Goal: Information Seeking & Learning: Understand process/instructions

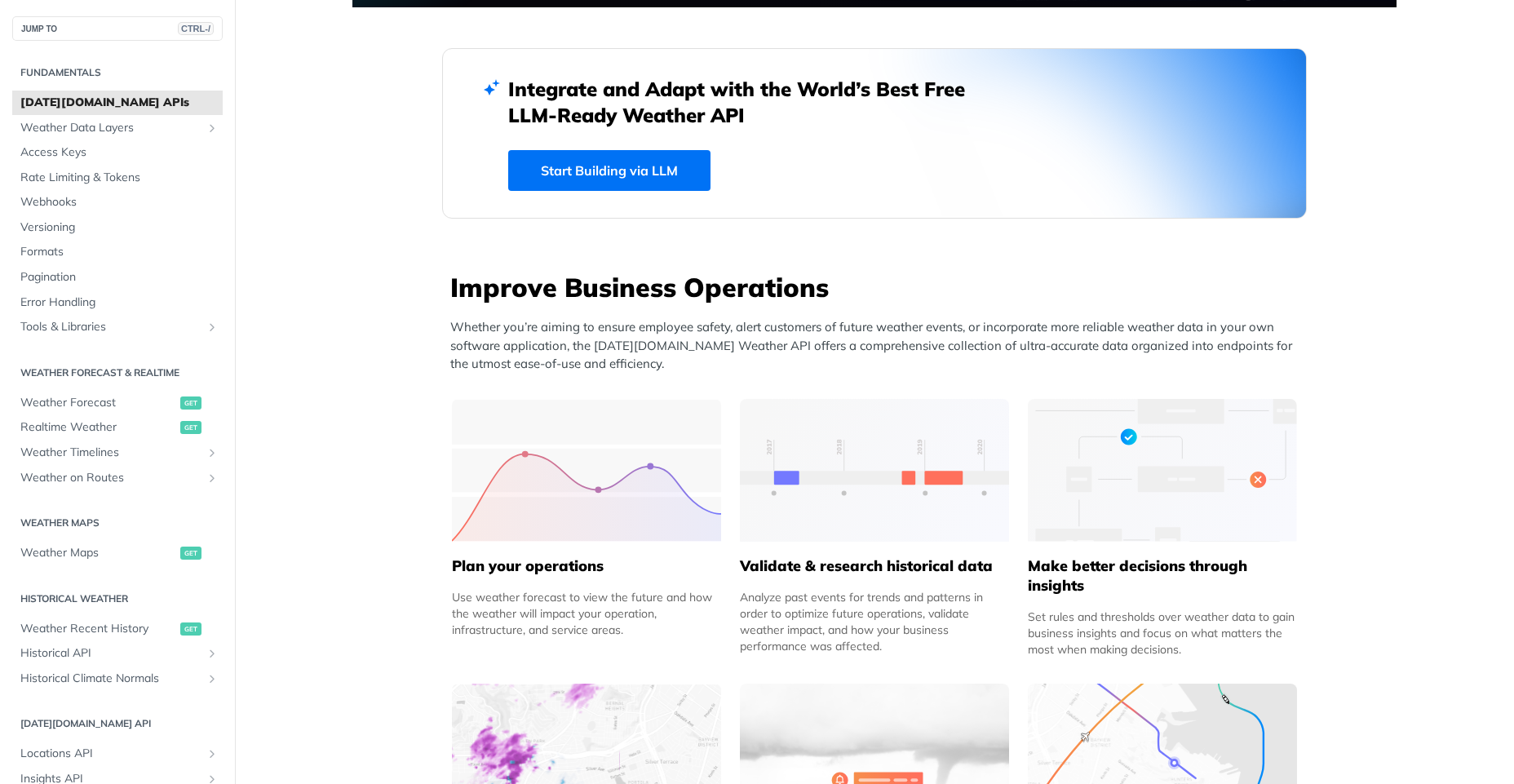
scroll to position [926, 0]
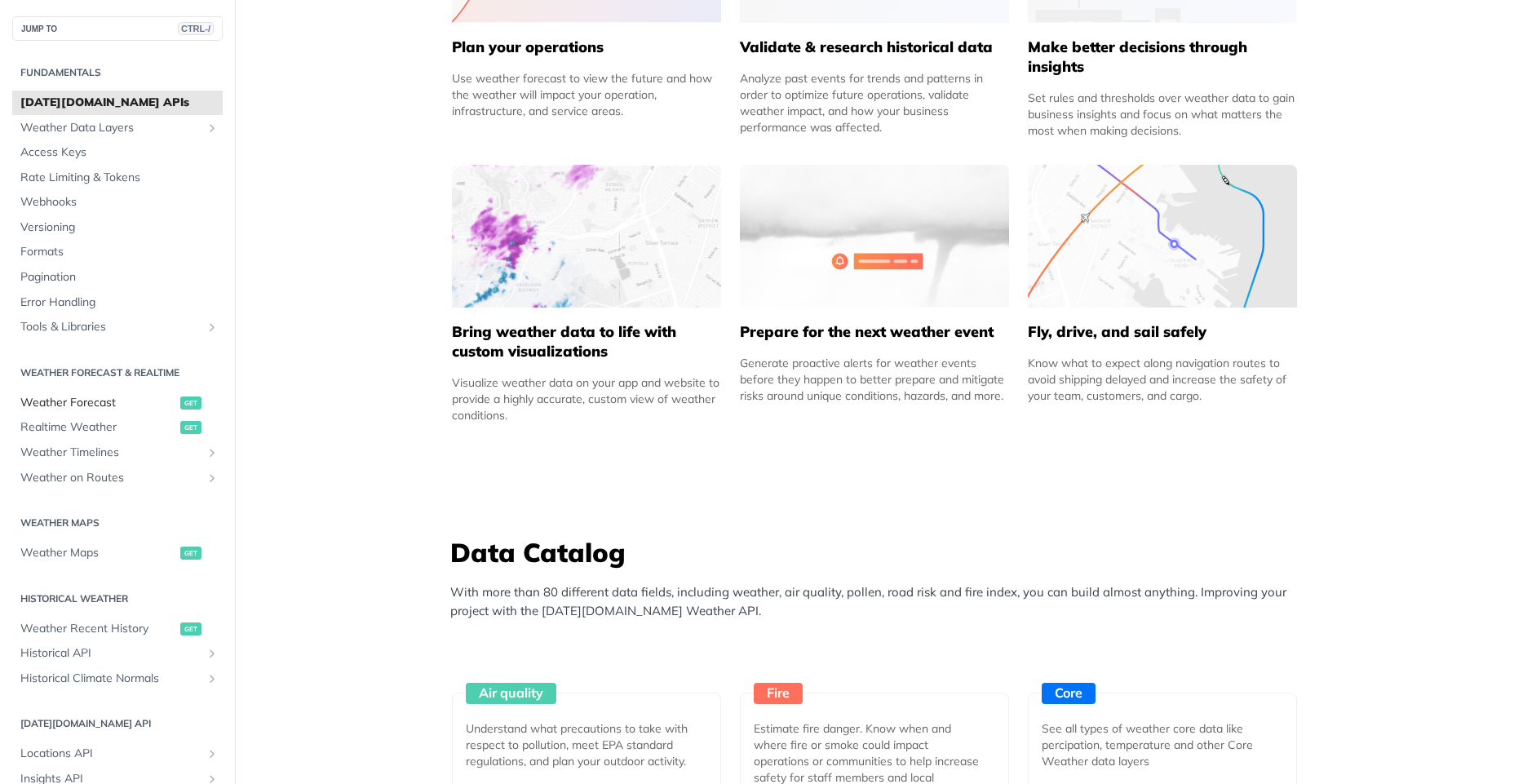
click at [109, 403] on span "Weather Forecast" at bounding box center [98, 404] width 156 height 17
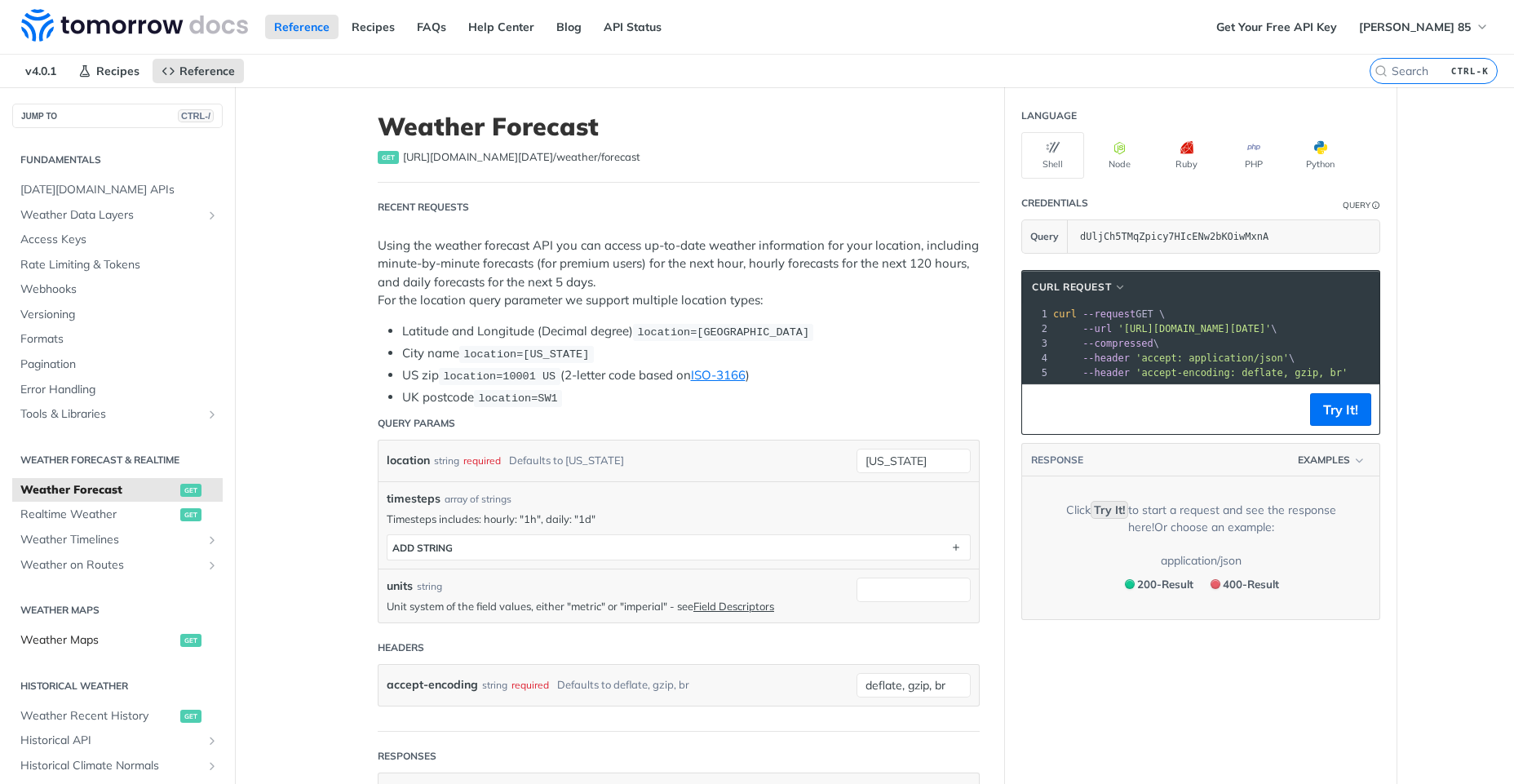
click at [108, 636] on span "Weather Maps" at bounding box center [98, 640] width 156 height 17
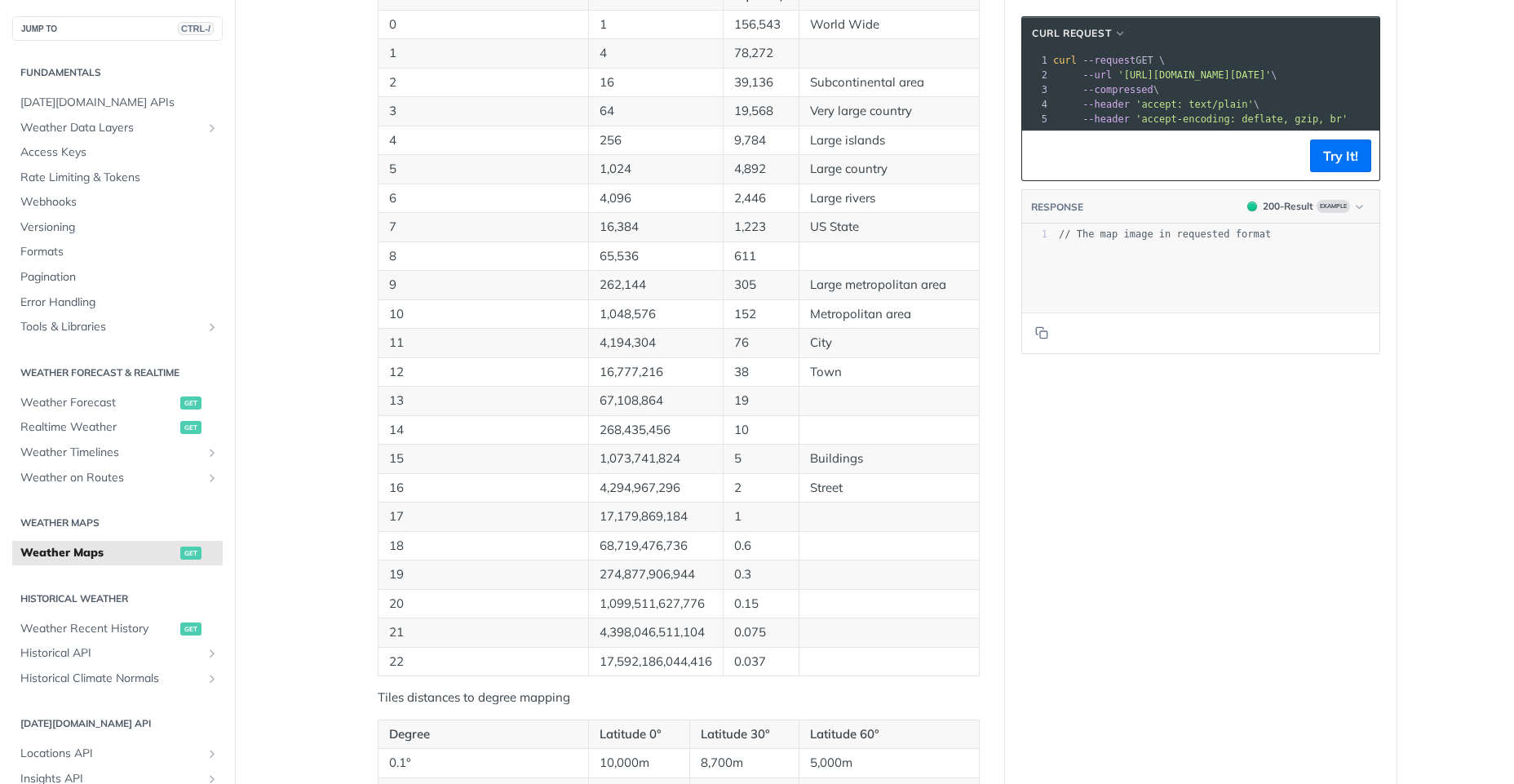
scroll to position [691, 0]
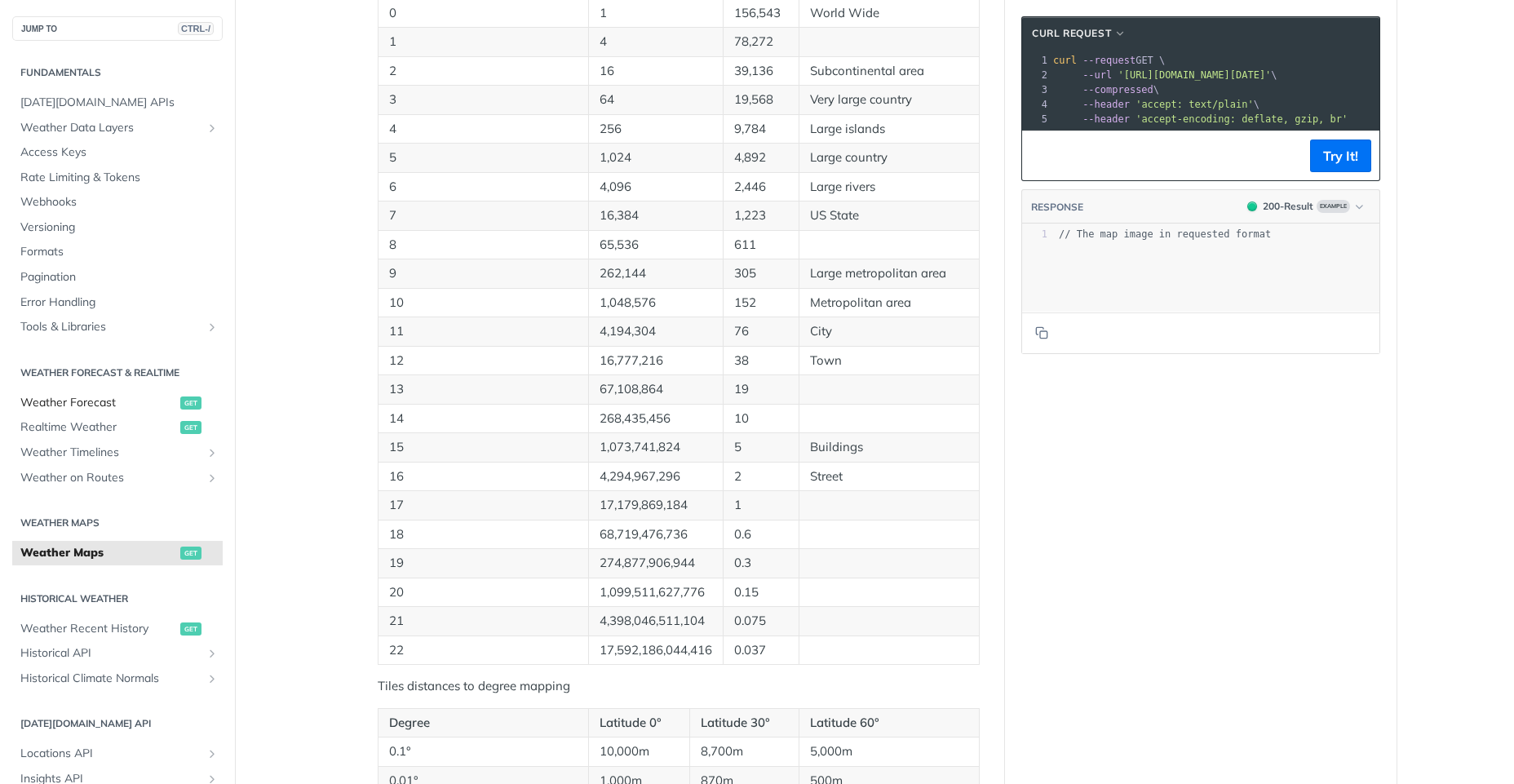
click at [128, 400] on span "Weather Forecast" at bounding box center [98, 404] width 156 height 17
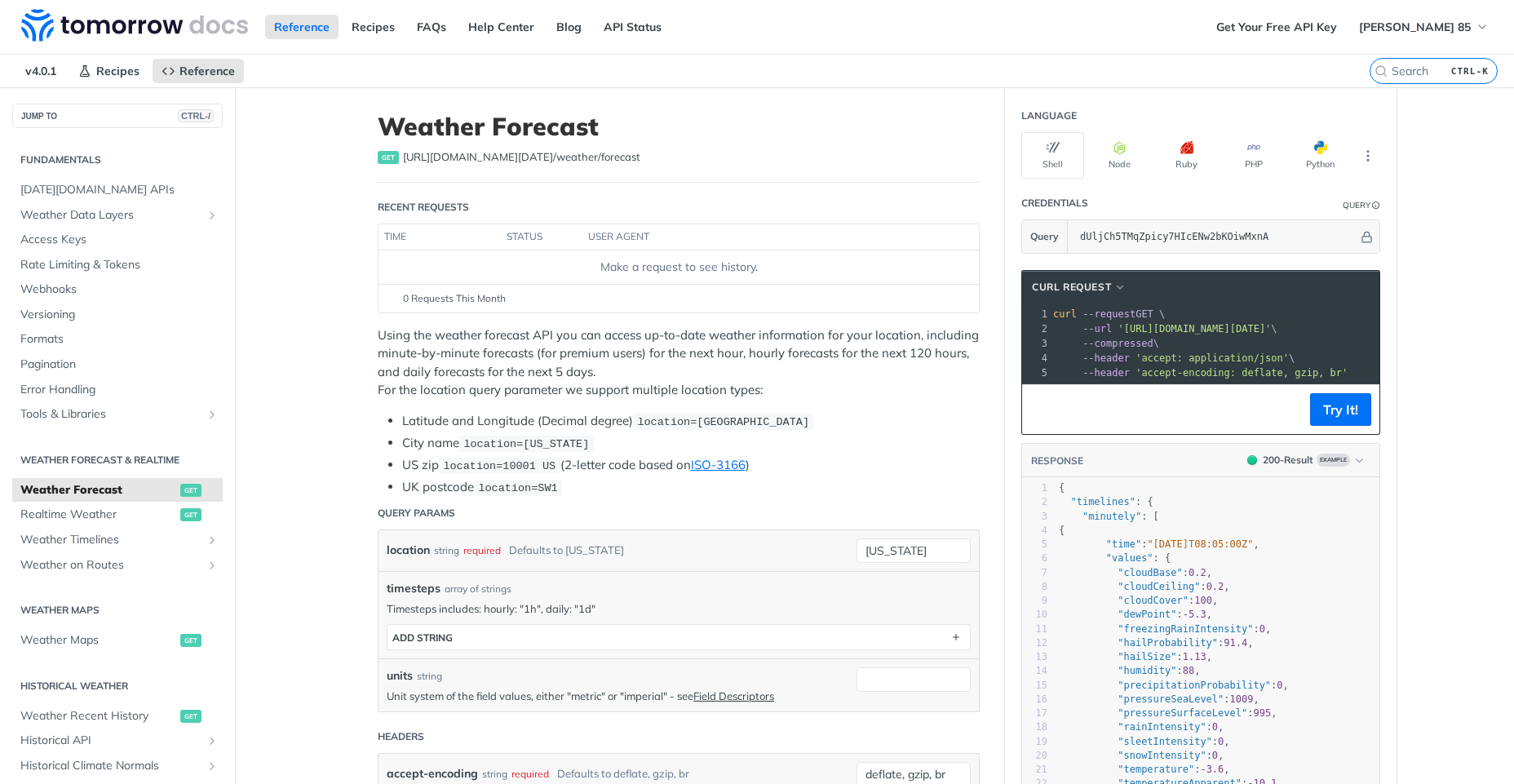
scroll to position [239, 0]
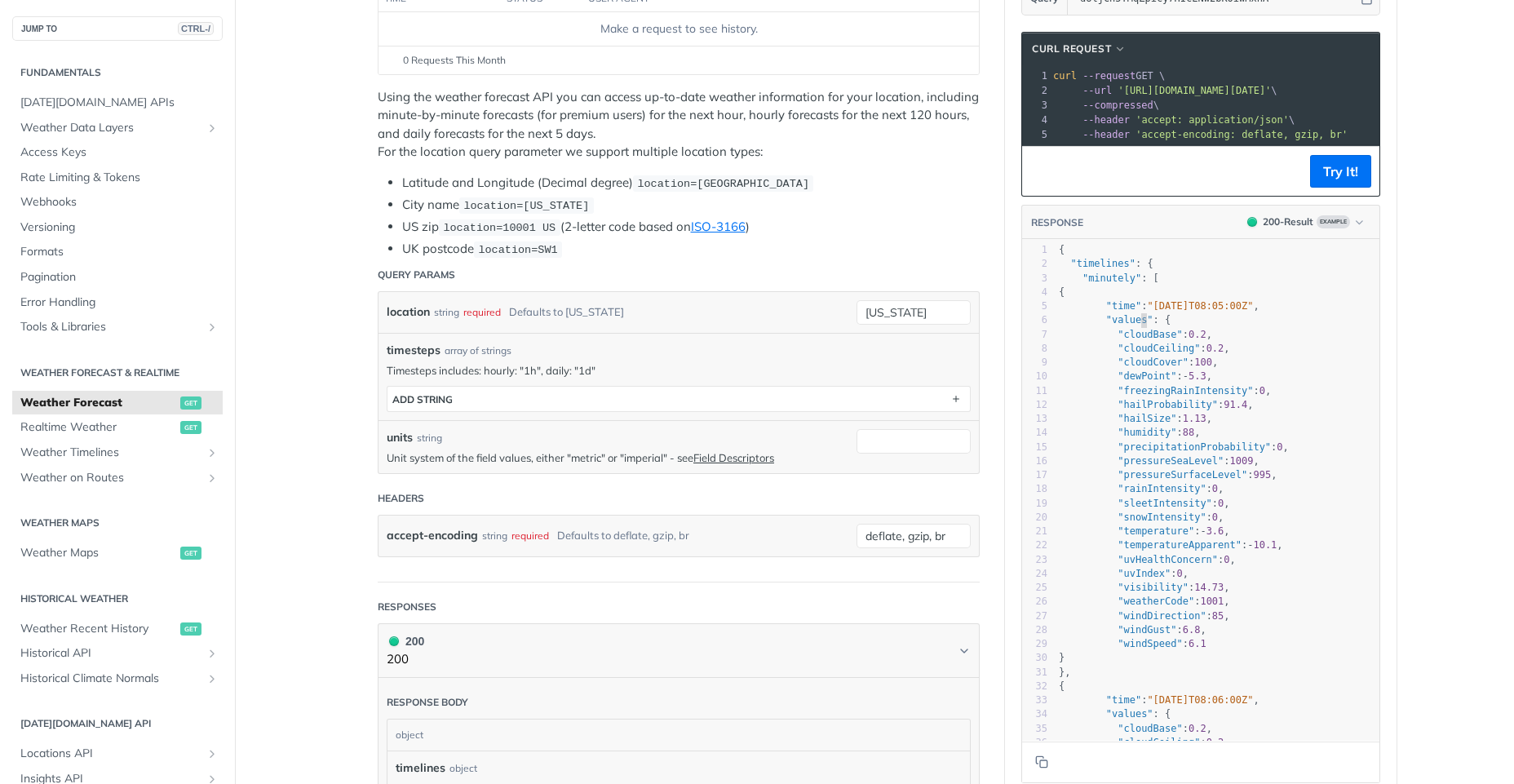
click at [1135, 339] on pre ""cloudBase" : 0.2 ," at bounding box center [1217, 334] width 323 height 14
type textarea "values"
click at [1135, 339] on pre ""cloudBase" : 0.2 ," at bounding box center [1217, 334] width 323 height 14
click at [1147, 354] on span ""cloudCeiling"" at bounding box center [1158, 348] width 82 height 11
type textarea "cloudCeiling"
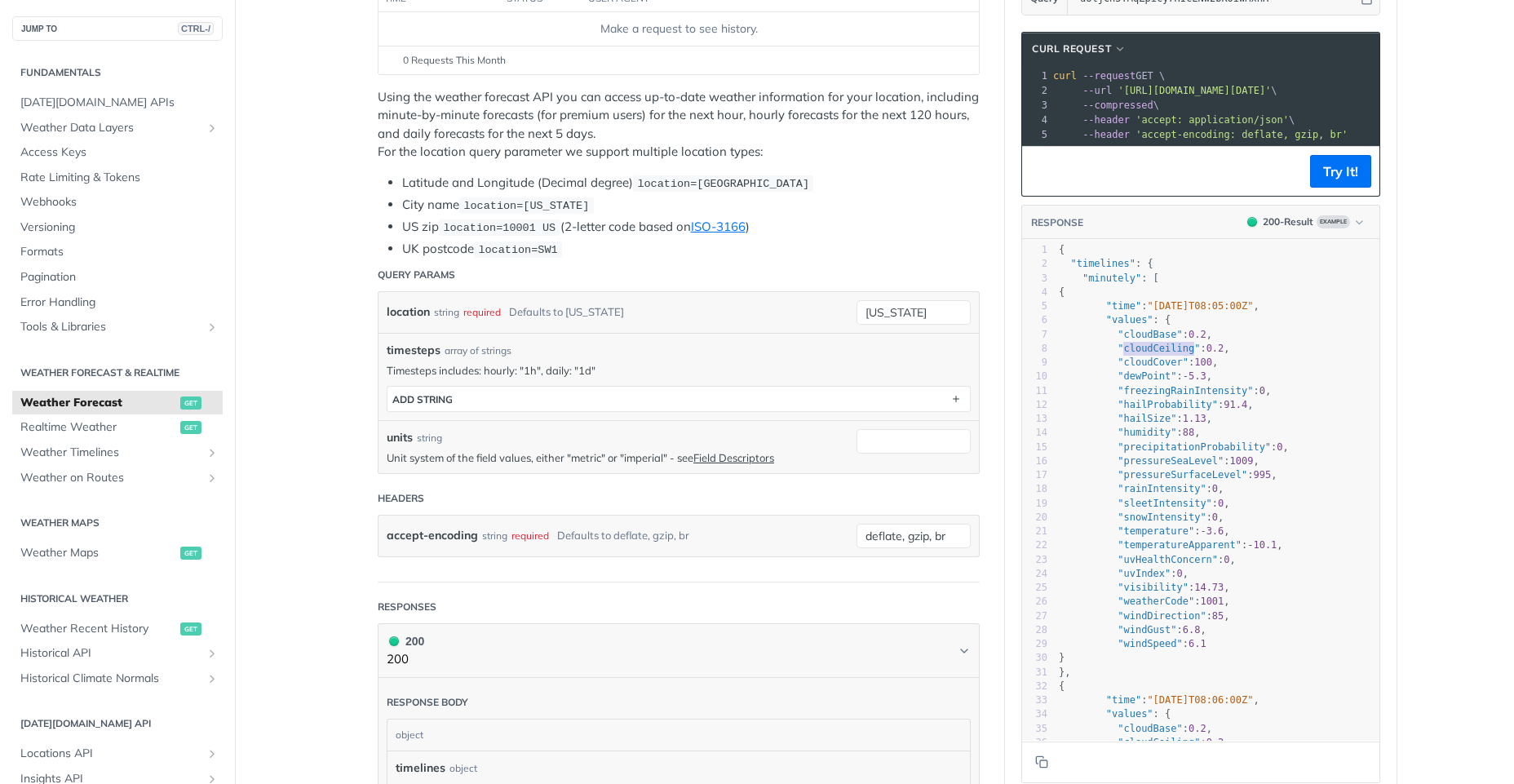
click at [1147, 354] on span ""cloudCeiling"" at bounding box center [1158, 348] width 82 height 11
click at [1148, 381] on span ""dewPoint"" at bounding box center [1147, 376] width 59 height 11
type textarea "dewPoint"
click at [1148, 381] on span ""dewPoint"" at bounding box center [1147, 376] width 59 height 11
click at [1151, 438] on span ""humidity"" at bounding box center [1147, 432] width 59 height 11
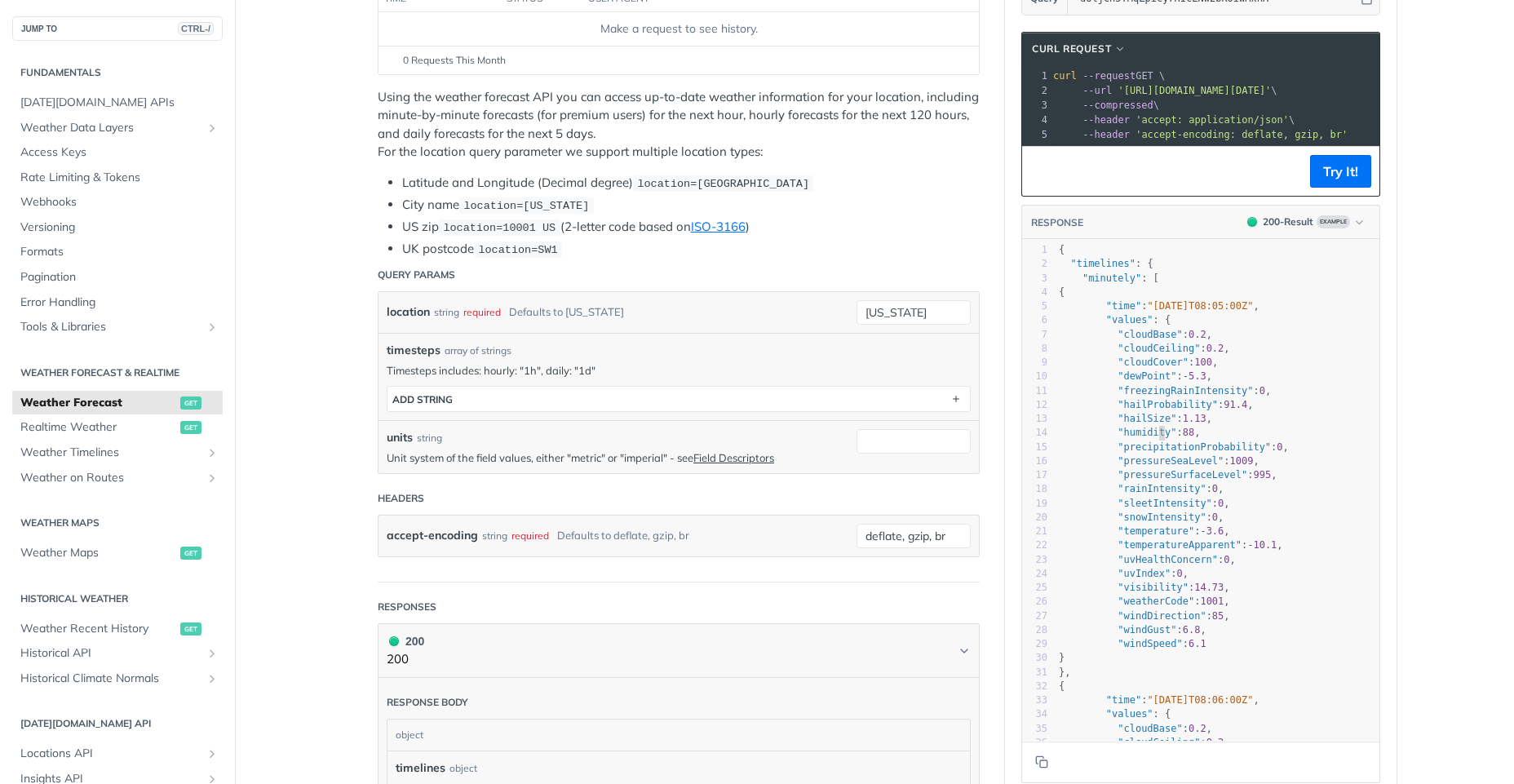
type textarea "humidity"
click at [1151, 438] on span ""humidity"" at bounding box center [1147, 432] width 59 height 11
